Goal: Task Accomplishment & Management: Use online tool/utility

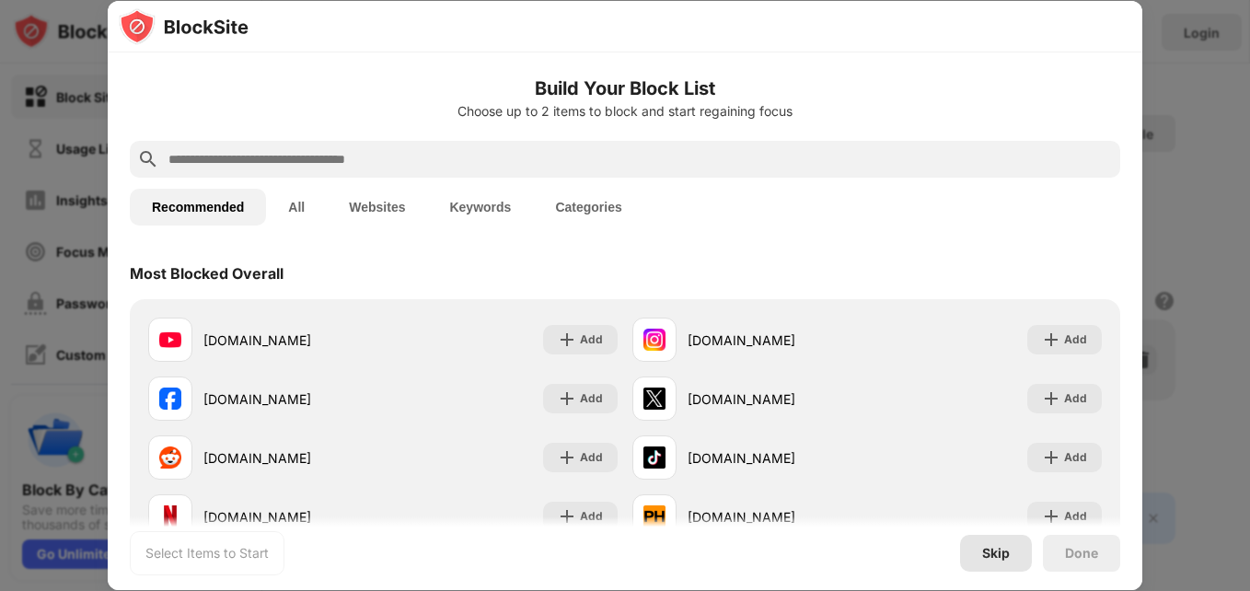
click at [992, 544] on div "Skip" at bounding box center [996, 553] width 72 height 37
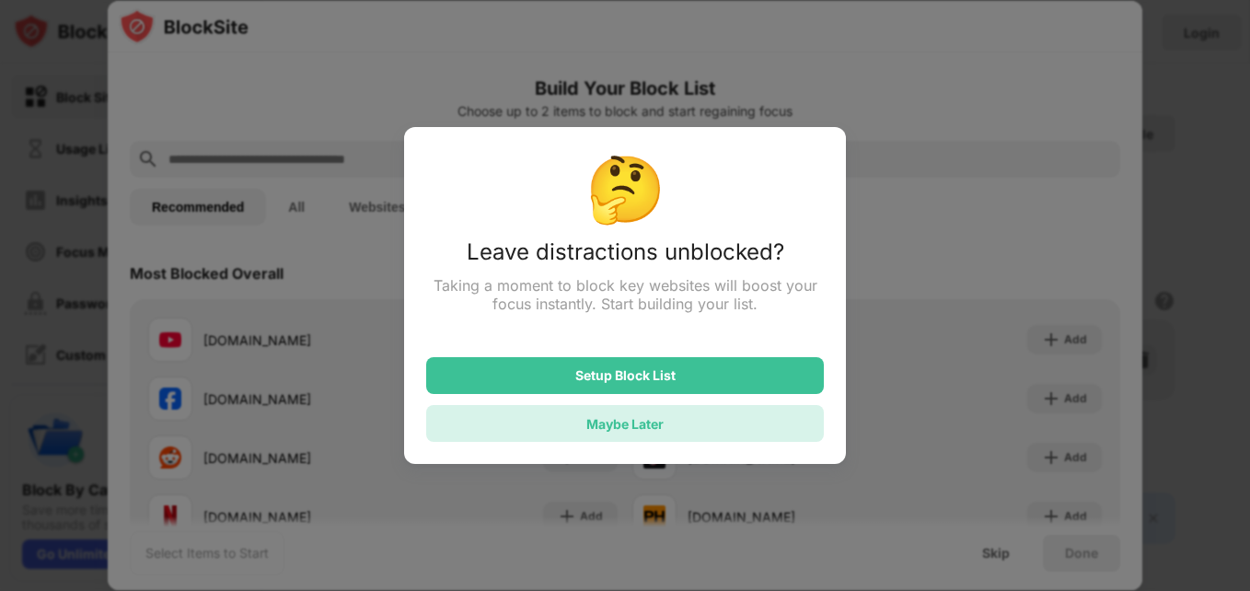
click at [638, 432] on div "Maybe Later" at bounding box center [624, 424] width 77 height 16
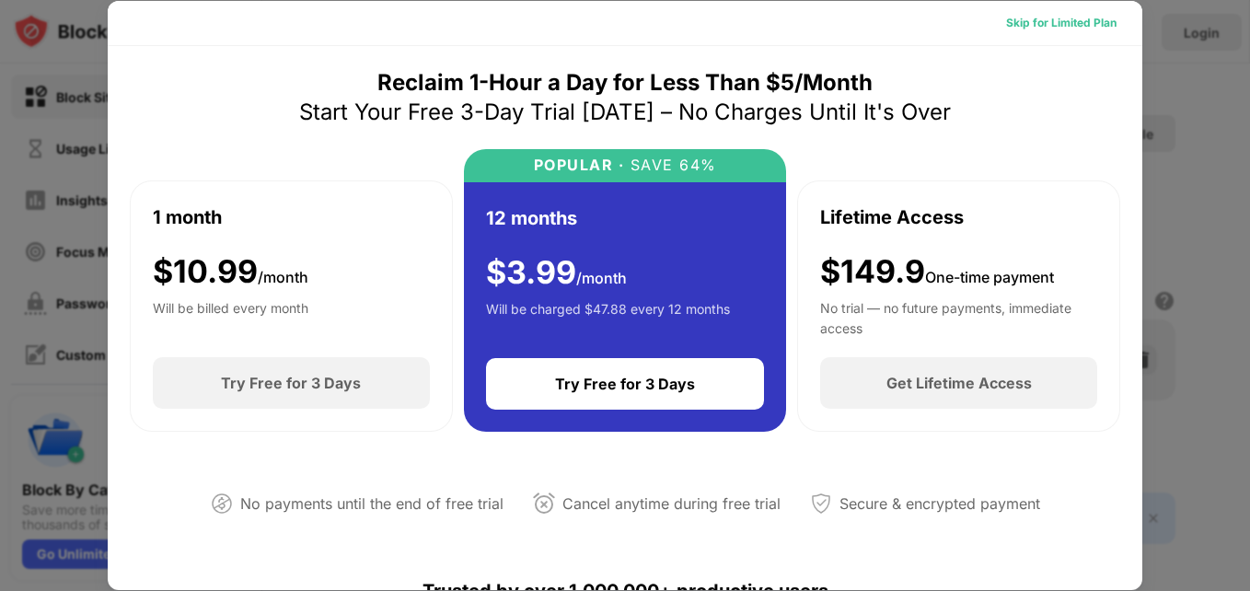
click at [1061, 18] on div "Skip for Limited Plan" at bounding box center [1061, 23] width 110 height 18
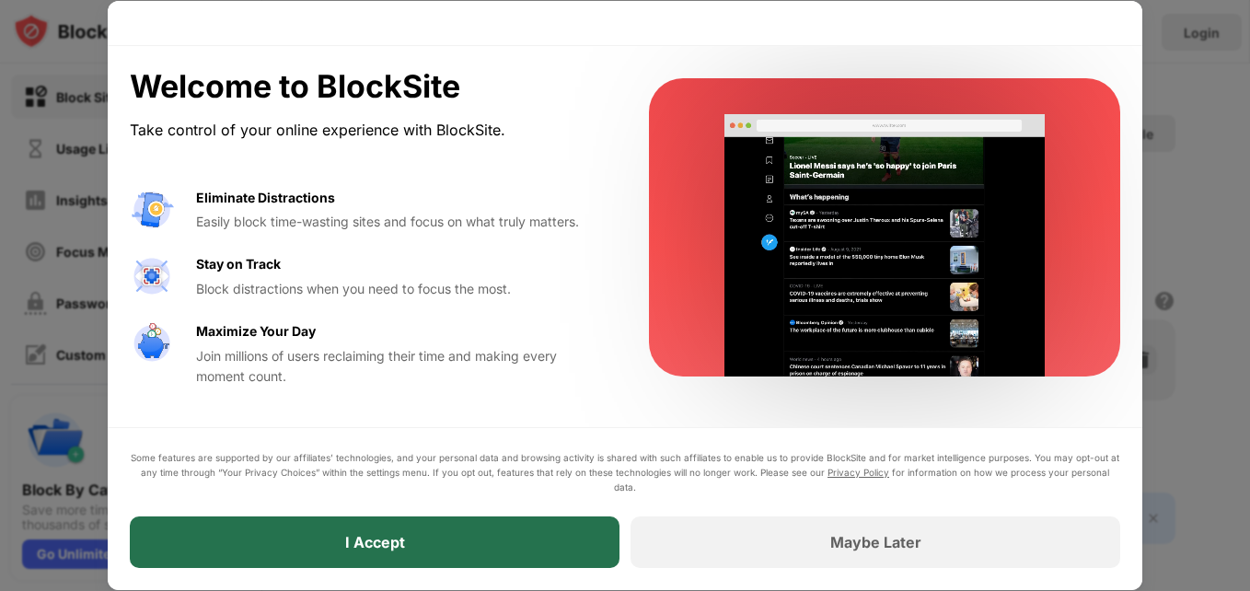
click at [520, 539] on div "I Accept" at bounding box center [375, 542] width 490 height 52
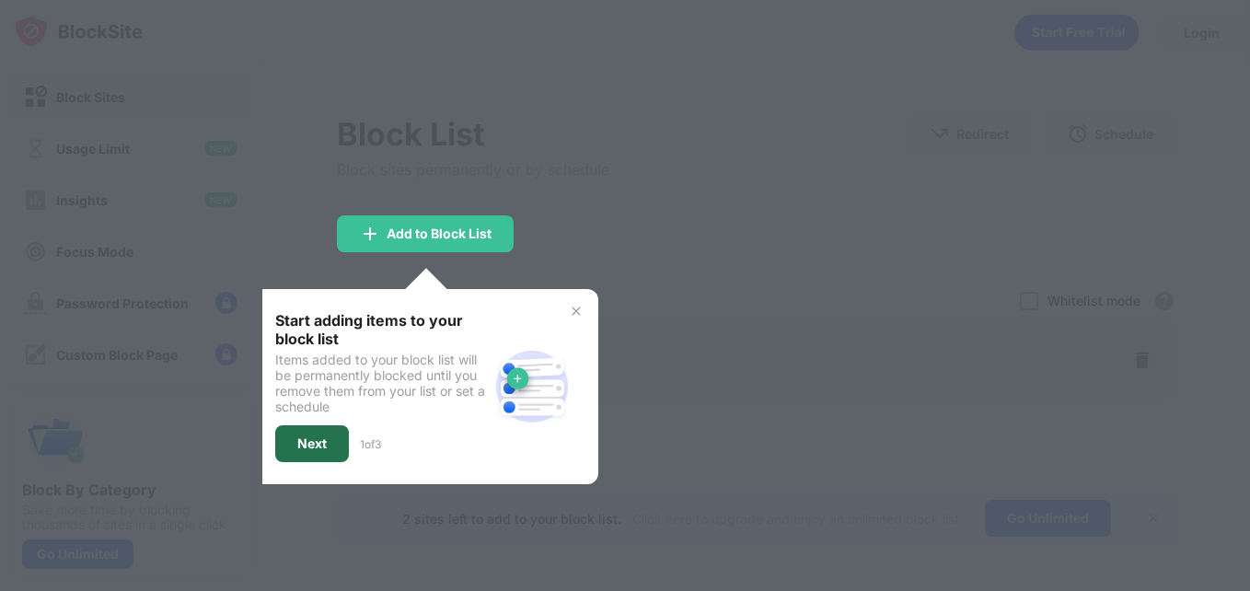
click at [298, 446] on div "Next" at bounding box center [311, 443] width 29 height 15
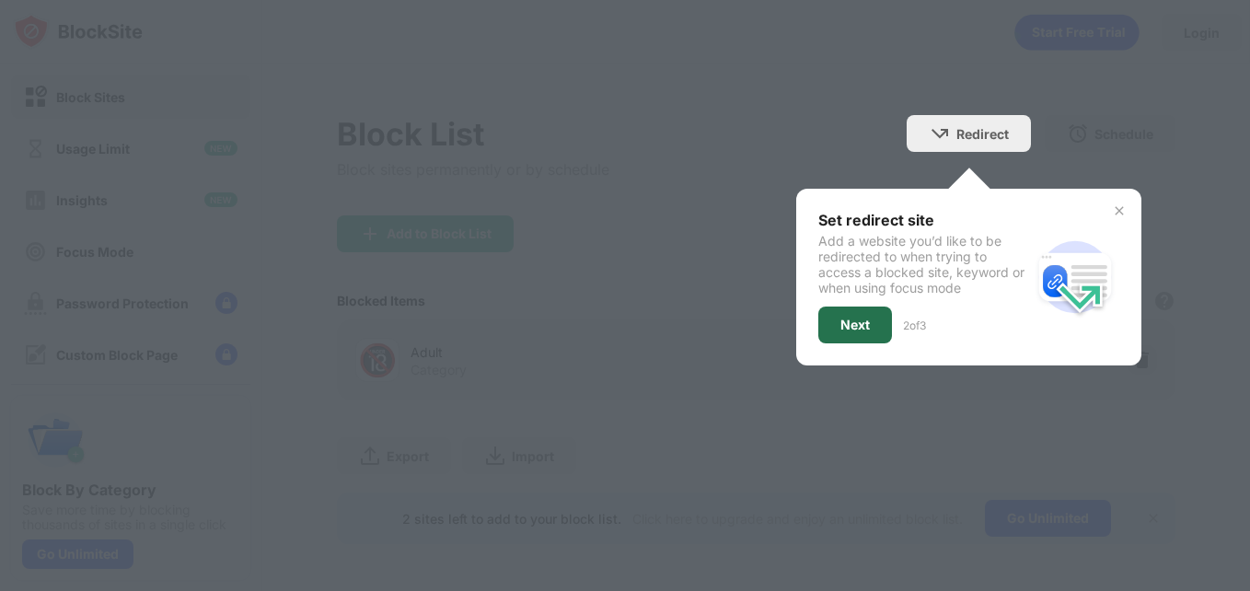
click at [834, 310] on div "Next" at bounding box center [855, 325] width 74 height 37
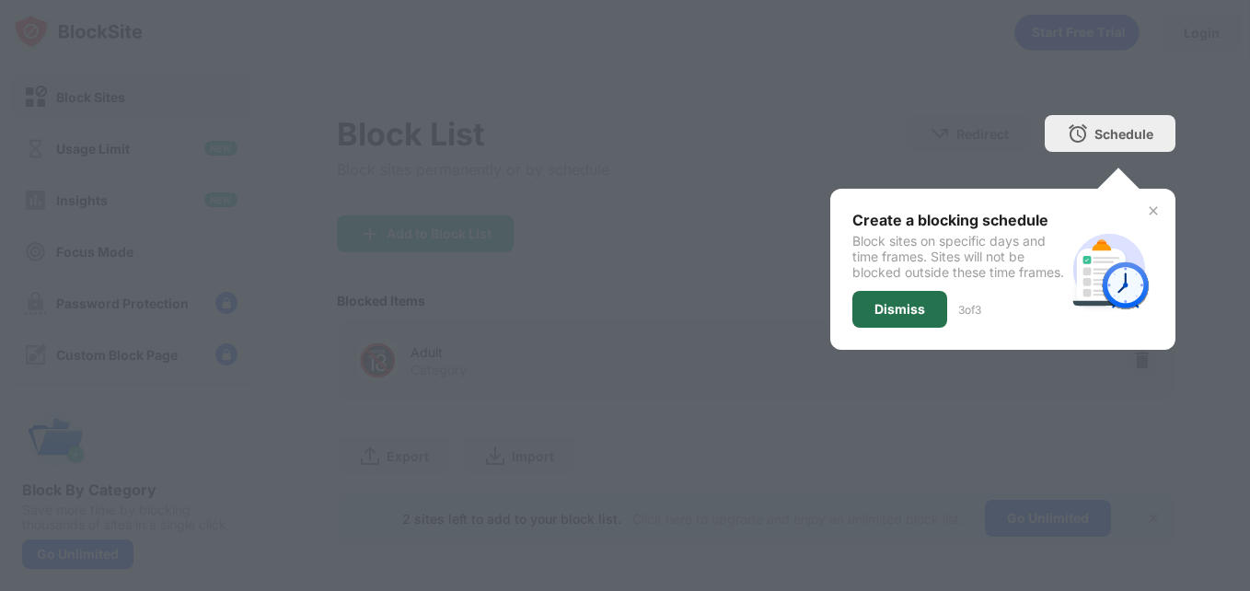
click at [859, 326] on div "Dismiss" at bounding box center [900, 309] width 95 height 37
